Goal: Information Seeking & Learning: Learn about a topic

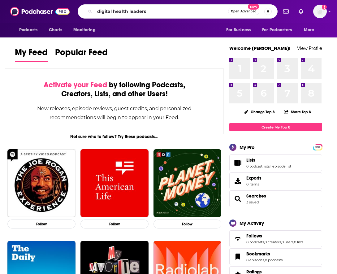
type input "digital health leaders"
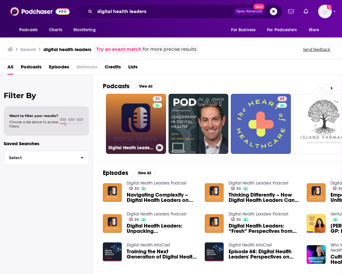
click at [151, 127] on link "30 Digital Health Leaders Podcast" at bounding box center [136, 124] width 60 height 60
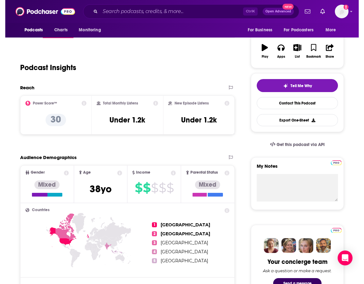
scroll to position [92, 0]
